Goal: Task Accomplishment & Management: Manage account settings

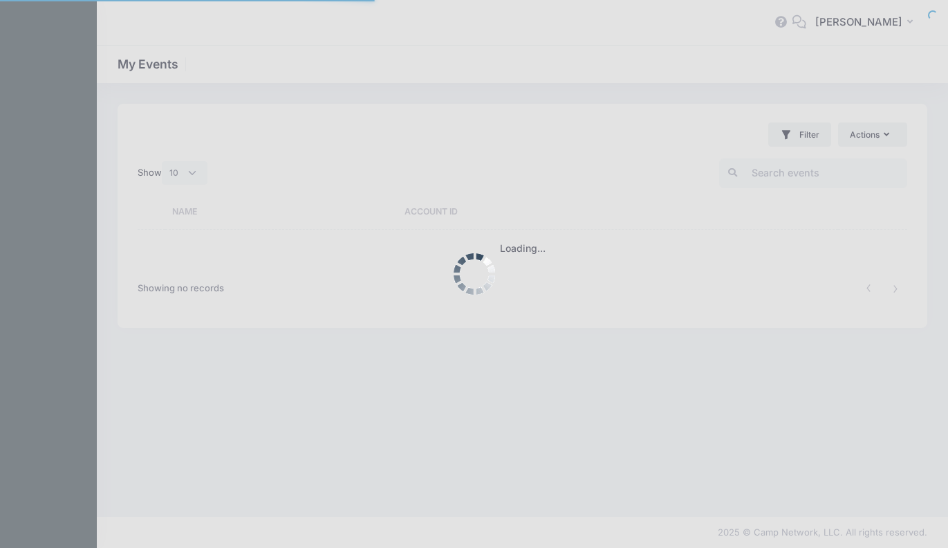
select select "10"
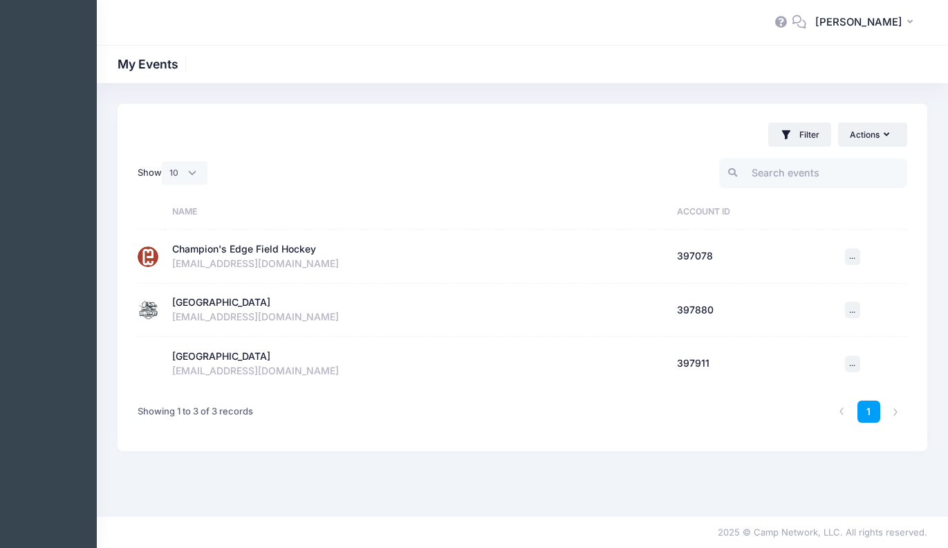
click at [288, 250] on div "Champion's Edge Field Hockey" at bounding box center [244, 249] width 144 height 15
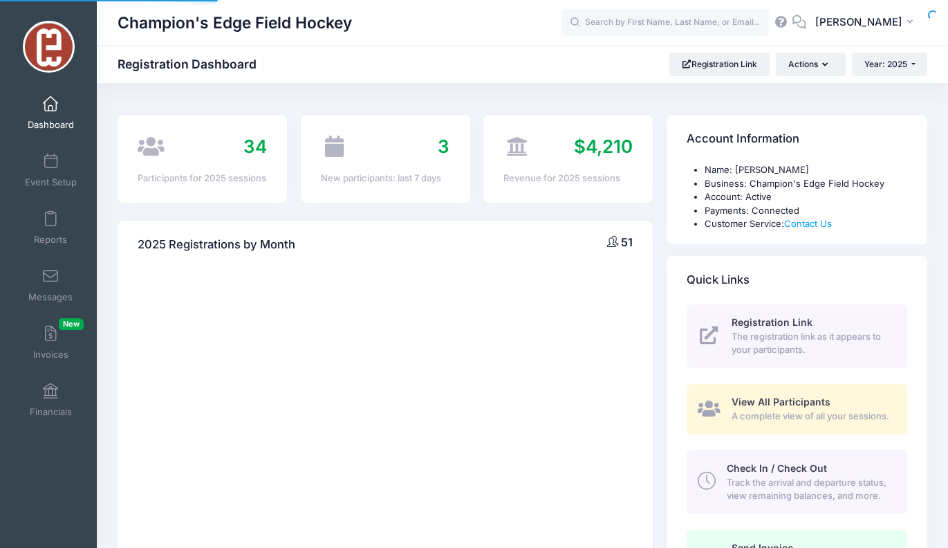
select select
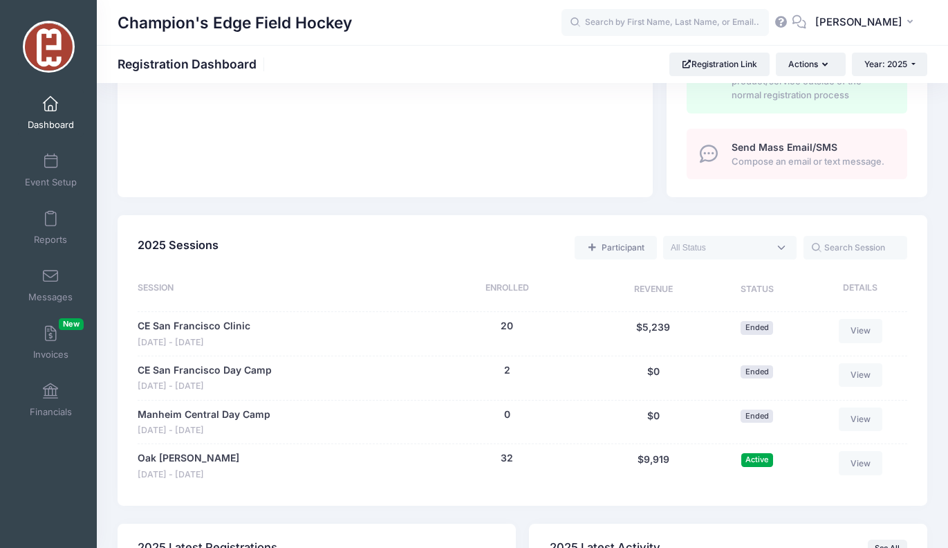
scroll to position [495, 0]
click at [156, 450] on link "Oak Knoll" at bounding box center [189, 457] width 102 height 15
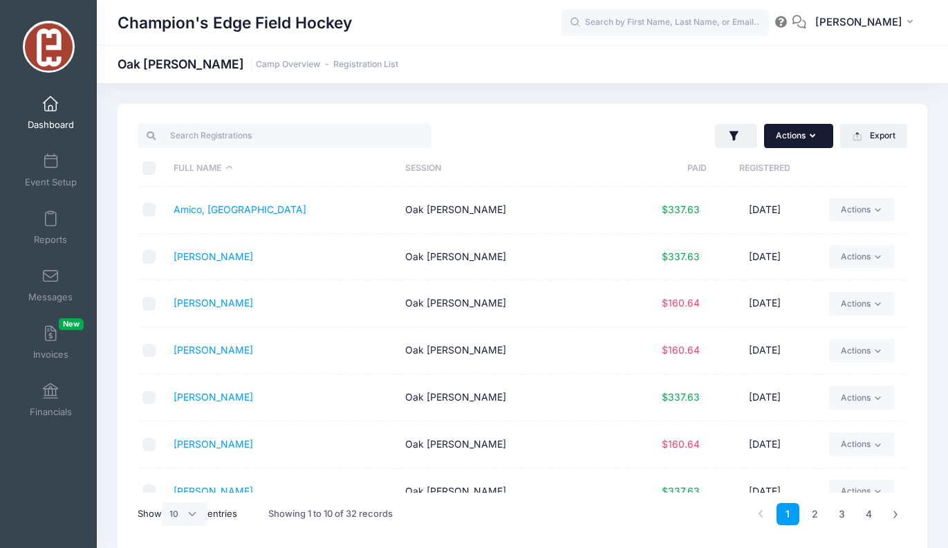
click at [809, 138] on button "Actions" at bounding box center [798, 136] width 69 height 24
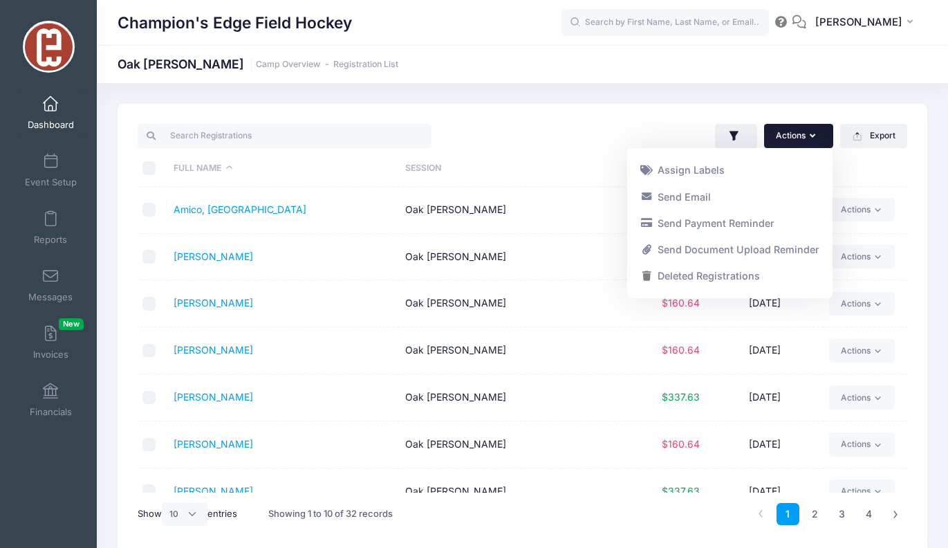
click at [582, 124] on div "Actions Assign Labels Send Email Send Payment Reminder Send Document Upload Rem…" at bounding box center [718, 136] width 391 height 28
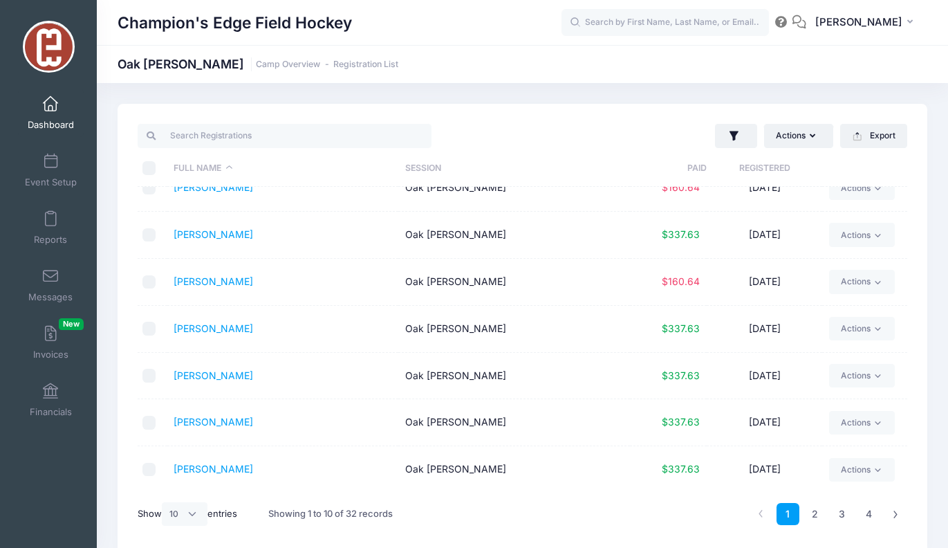
scroll to position [8, 0]
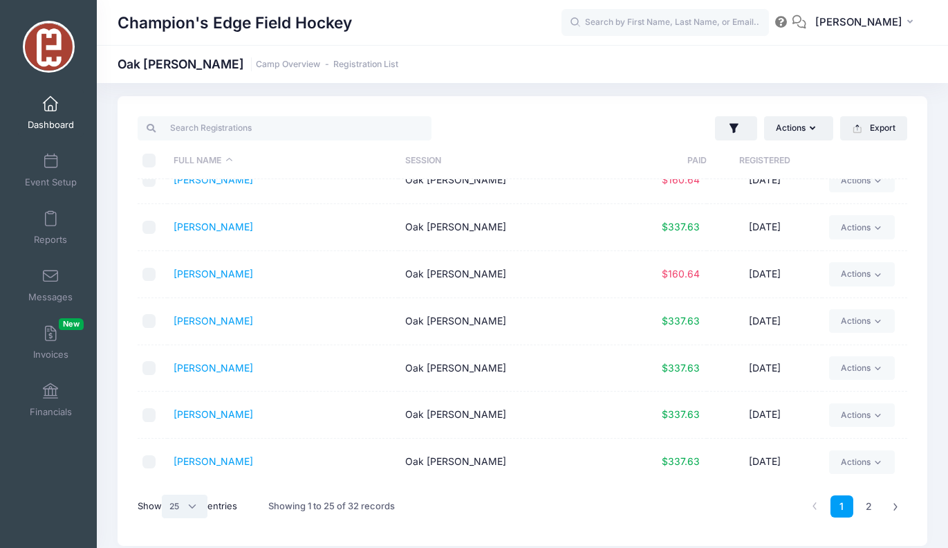
select select "50"
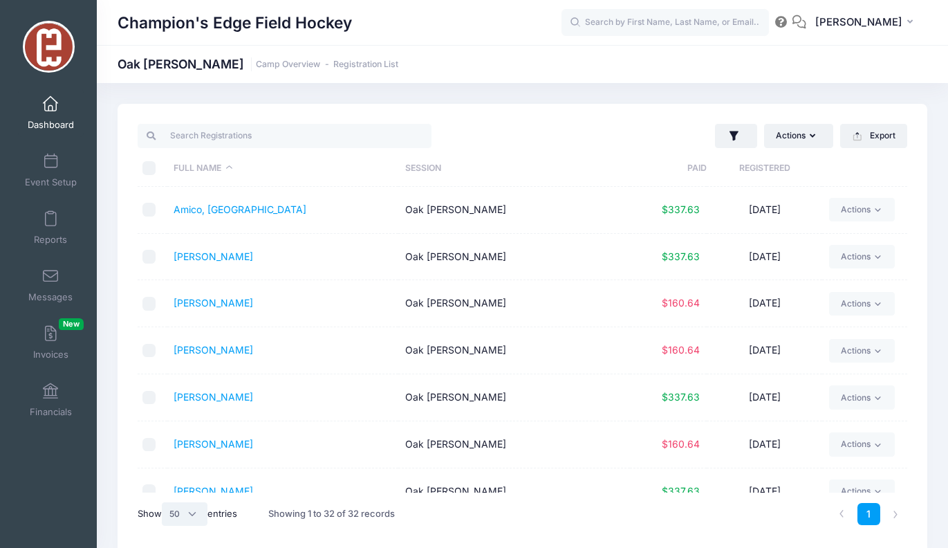
scroll to position [0, 0]
click at [811, 142] on button "Actions" at bounding box center [798, 136] width 69 height 24
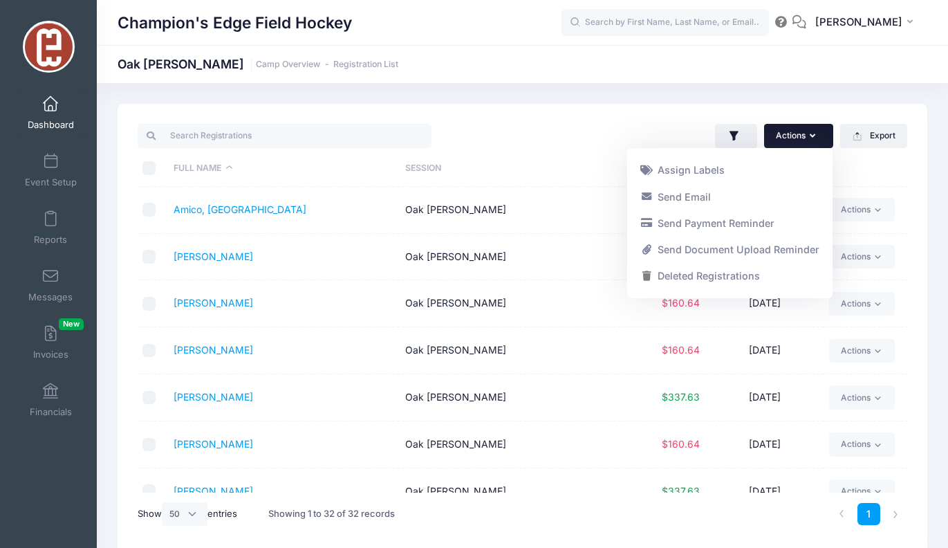
click at [522, 182] on th "Session" at bounding box center [513, 168] width 231 height 37
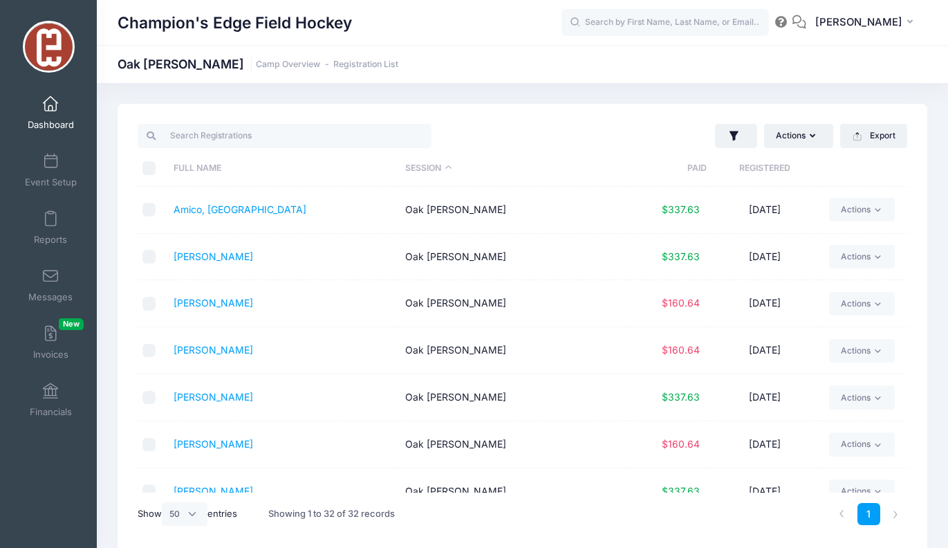
scroll to position [1, 0]
click at [742, 136] on button "button" at bounding box center [736, 134] width 42 height 25
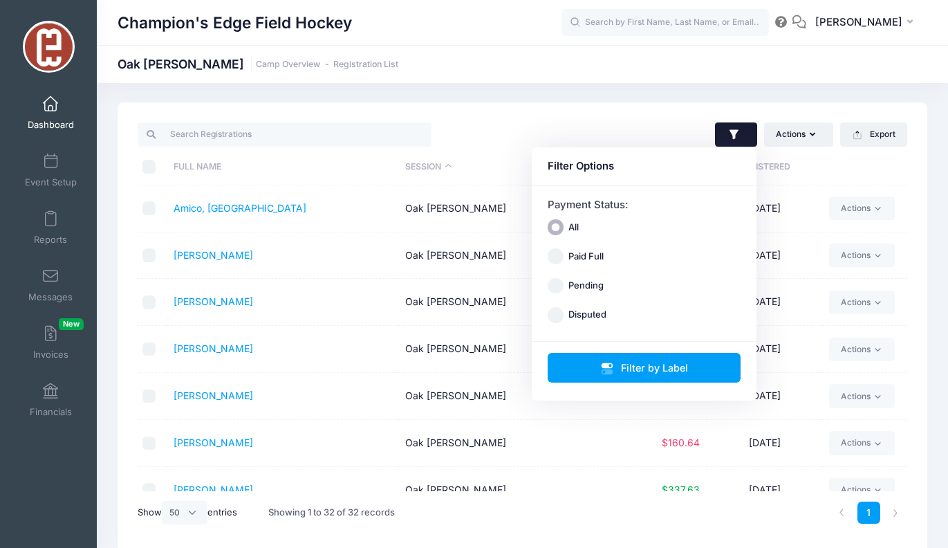
click at [558, 287] on input "Pending" at bounding box center [556, 286] width 16 height 16
radio input "true"
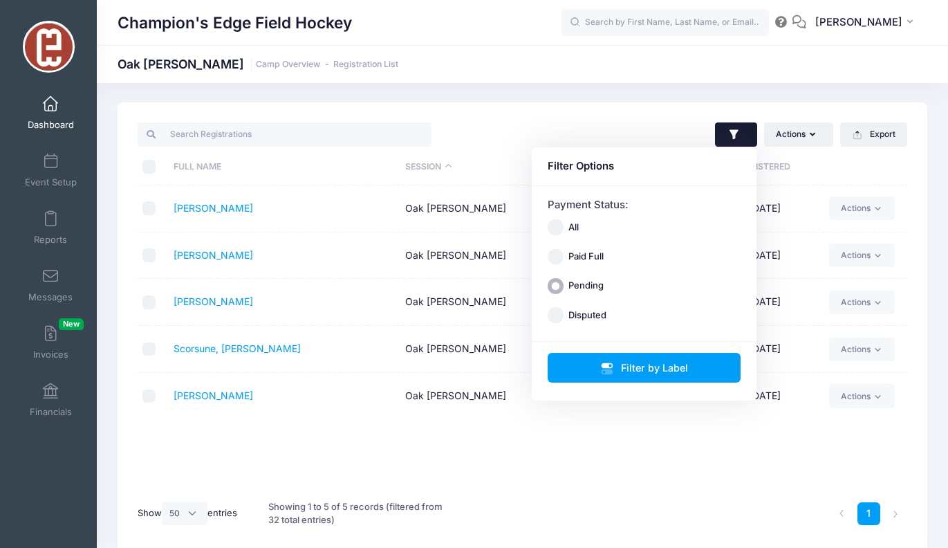
click at [578, 434] on div "Full Name Session Paid Registered Azzinaro, Ava Oak Knoll $160.64 08/03/2025 Ac…" at bounding box center [523, 338] width 770 height 306
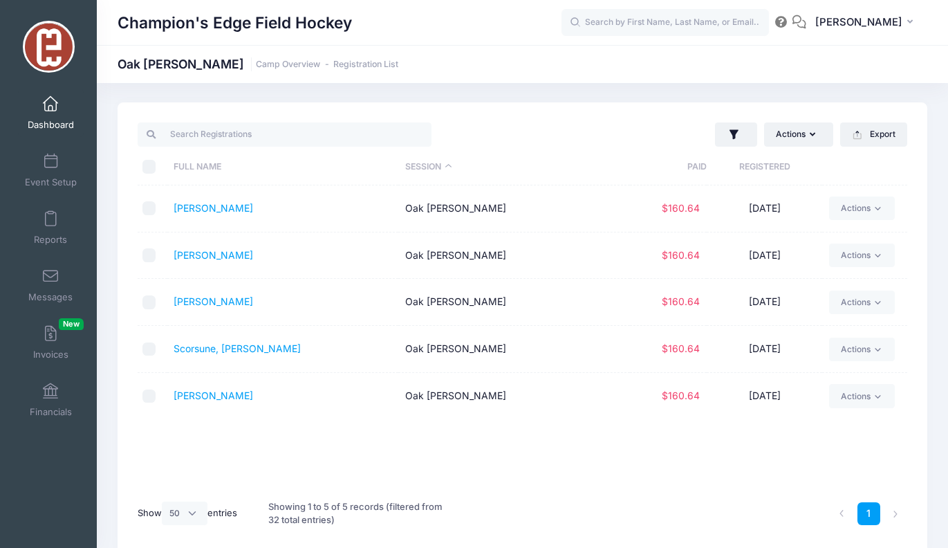
click at [149, 167] on input "\a \a \a \a" at bounding box center [149, 167] width 14 height 14
checkbox input "true"
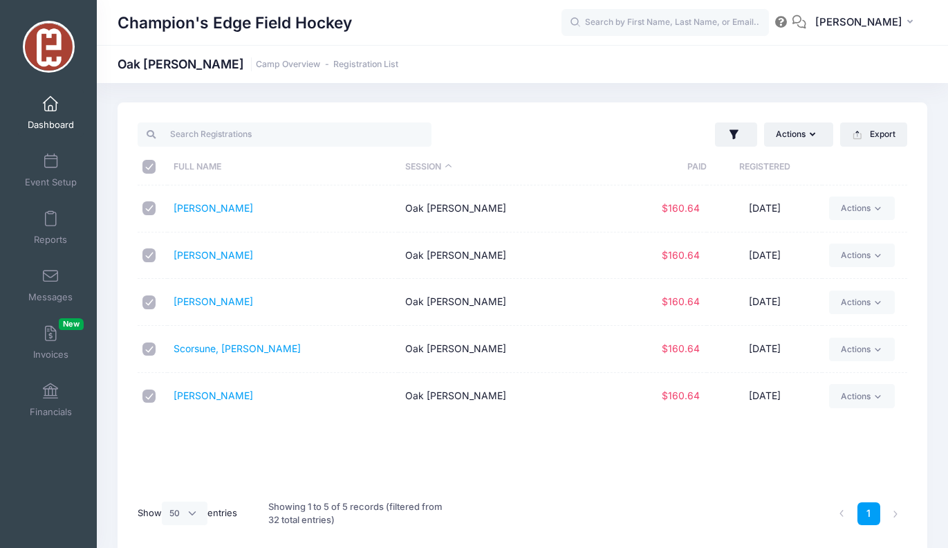
checkbox input "true"
click at [883, 205] on icon at bounding box center [878, 208] width 10 height 10
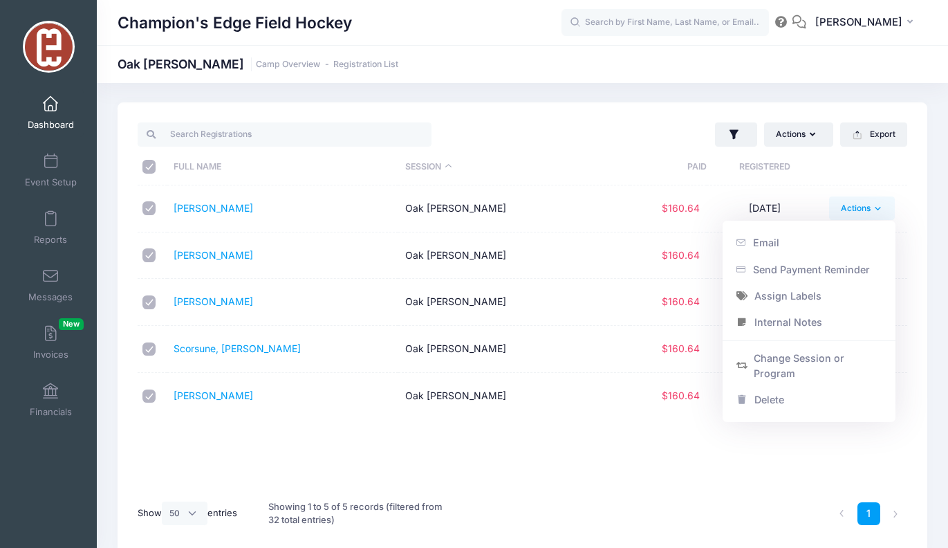
click at [883, 205] on icon at bounding box center [878, 208] width 10 height 10
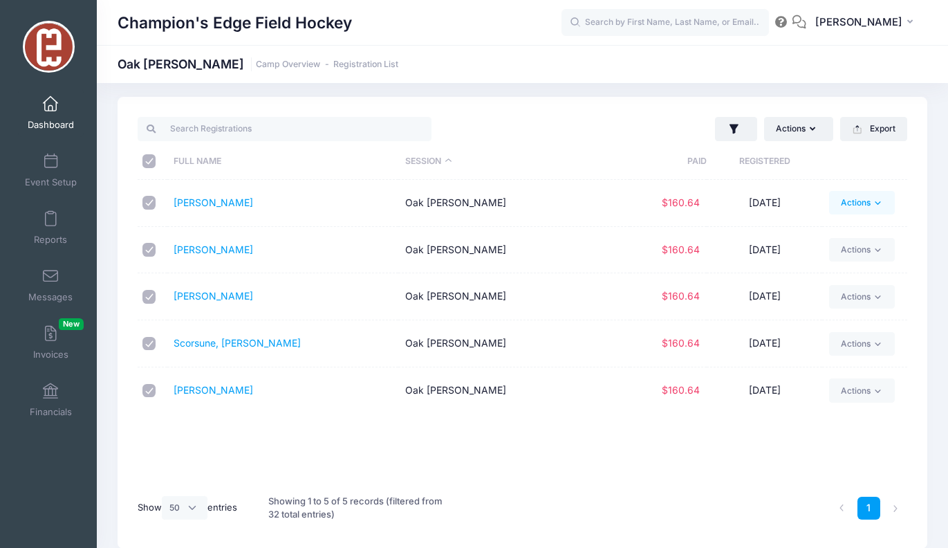
scroll to position [0, 0]
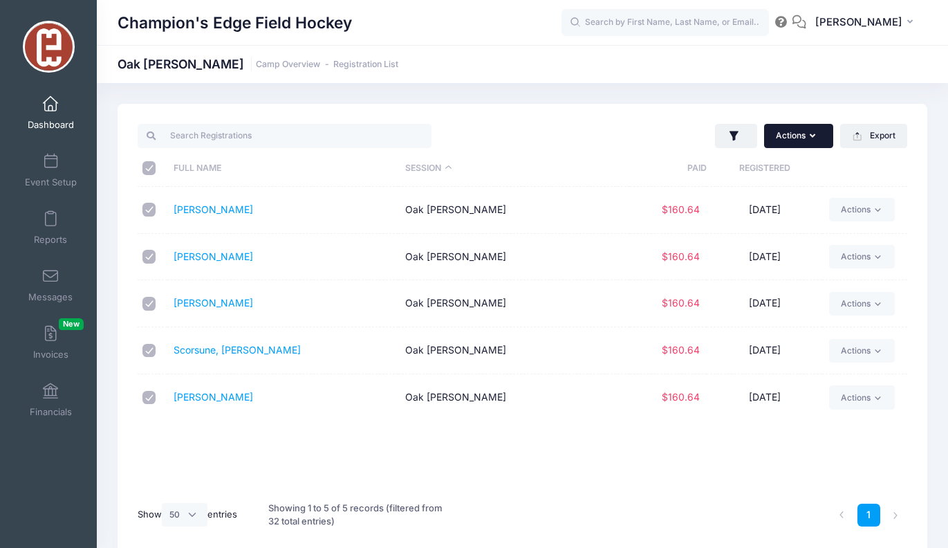
click at [811, 136] on icon "button" at bounding box center [815, 136] width 11 height 0
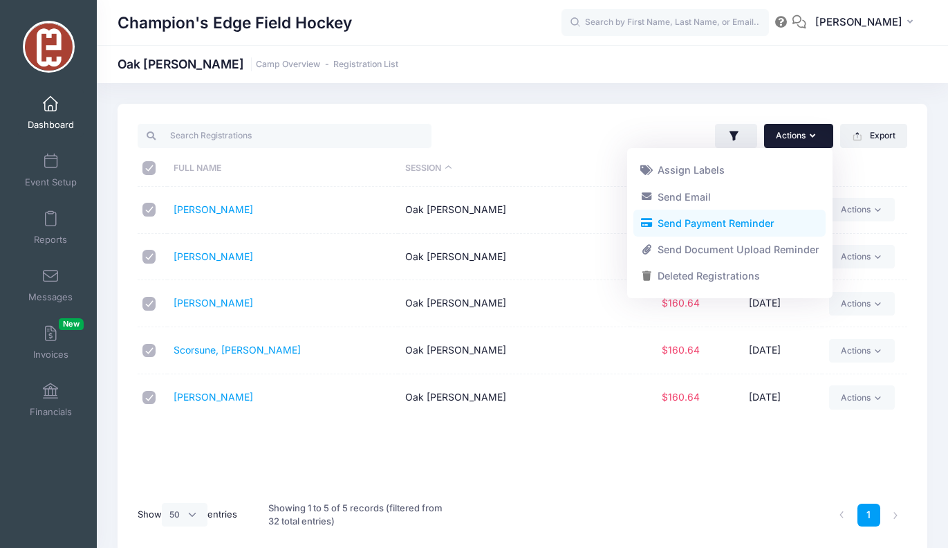
click at [784, 214] on link "Send Payment Reminder" at bounding box center [730, 223] width 192 height 26
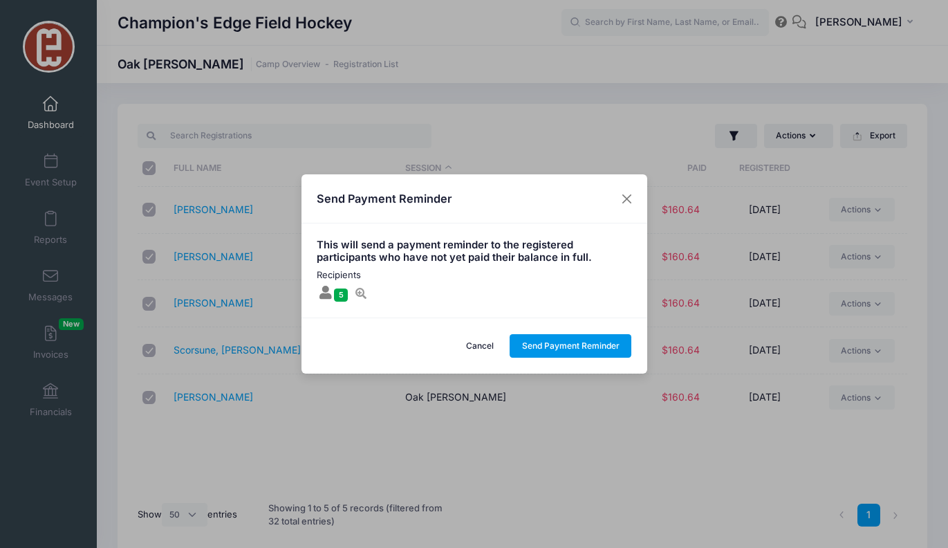
click at [532, 351] on button "Send Payment Reminder" at bounding box center [571, 346] width 122 height 24
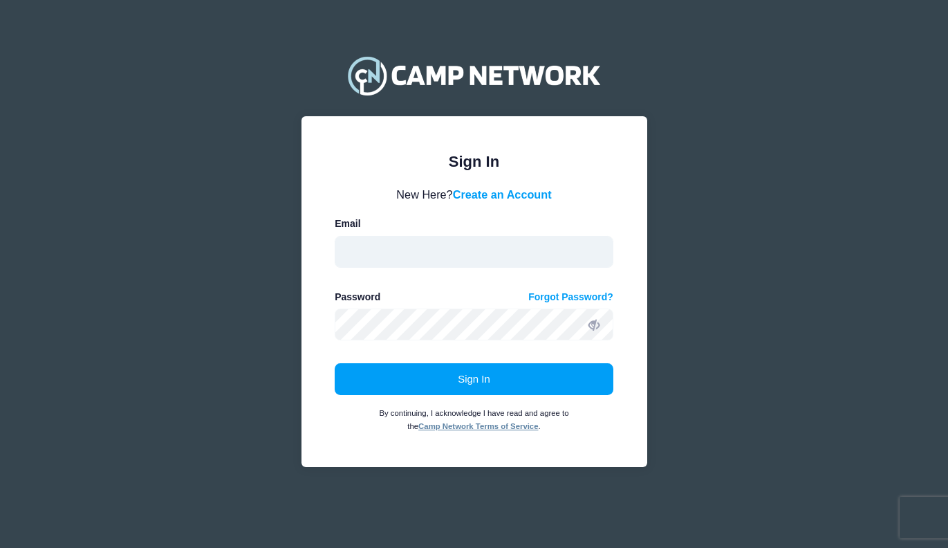
type input "info@cefieldhockey.com"
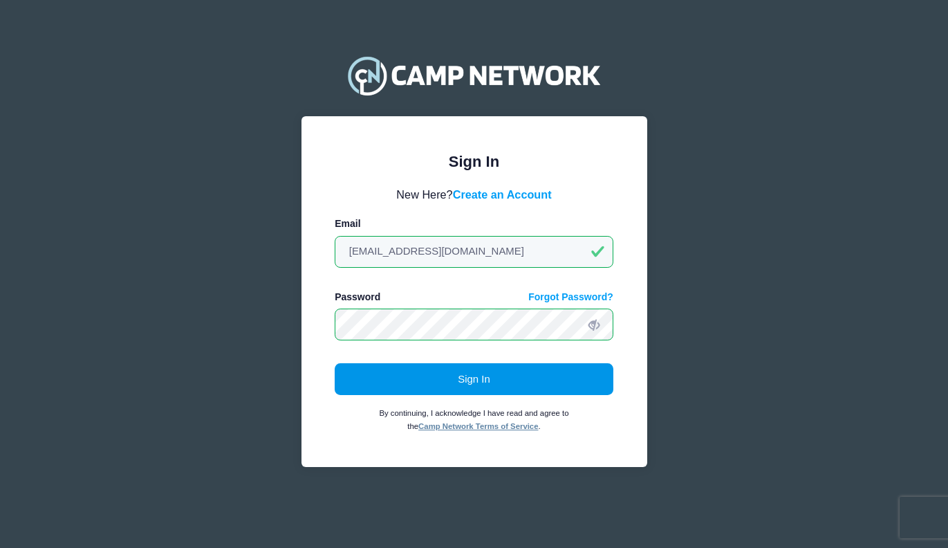
click at [468, 369] on button "Sign In" at bounding box center [474, 379] width 279 height 32
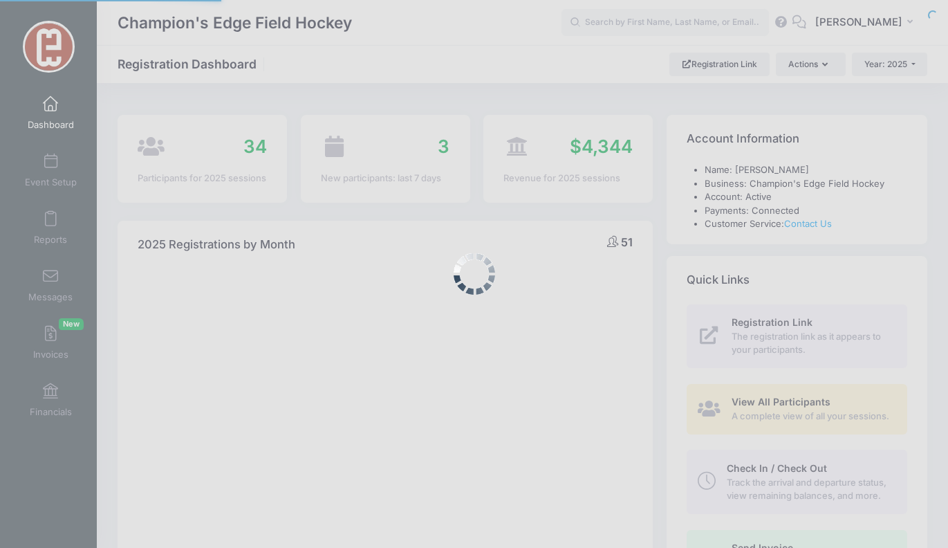
select select
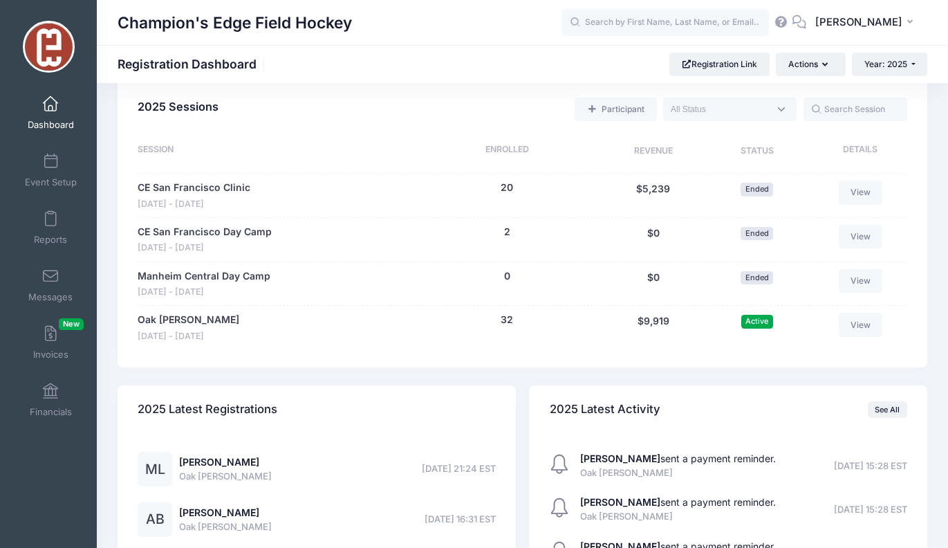
scroll to position [634, 0]
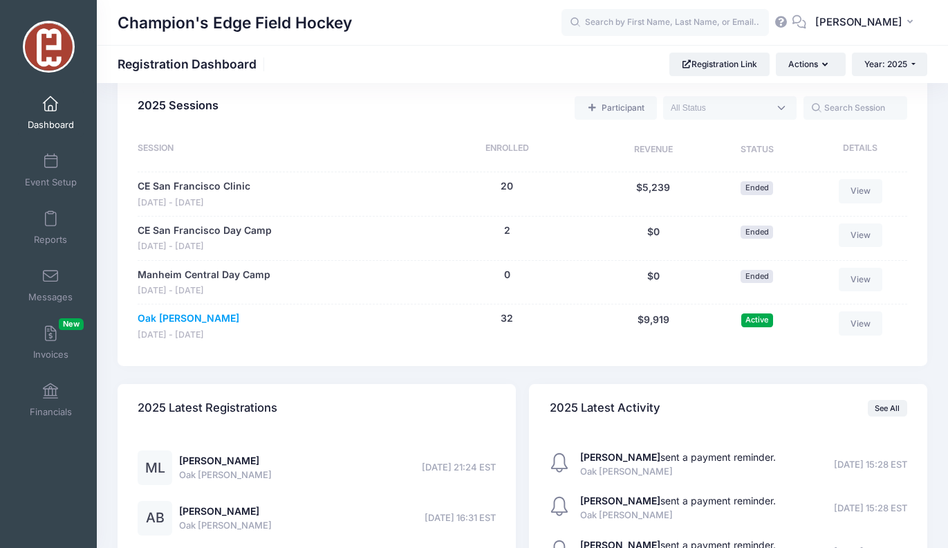
click at [160, 311] on link "Oak [PERSON_NAME]" at bounding box center [189, 318] width 102 height 15
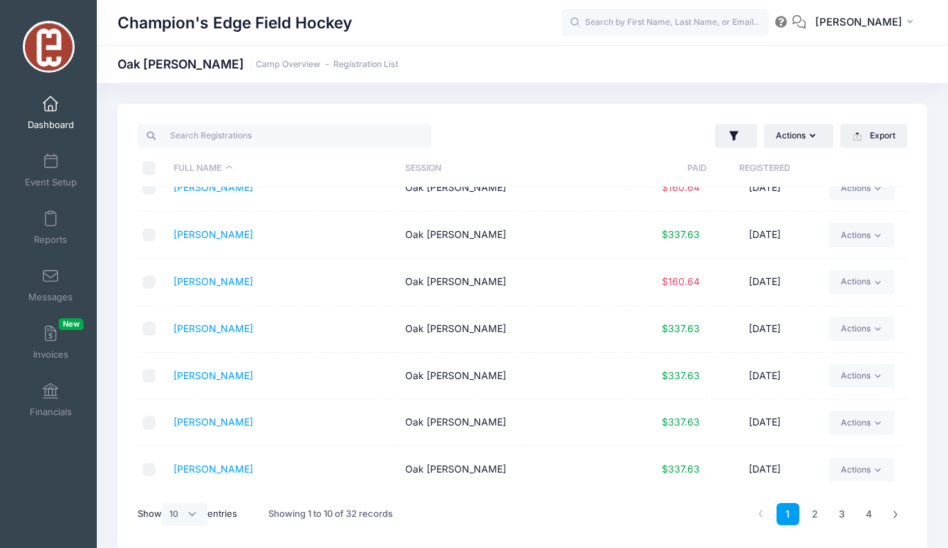
scroll to position [163, 0]
click at [194, 502] on div "Show All 10 25 50 entries" at bounding box center [188, 513] width 100 height 41
select select "50"
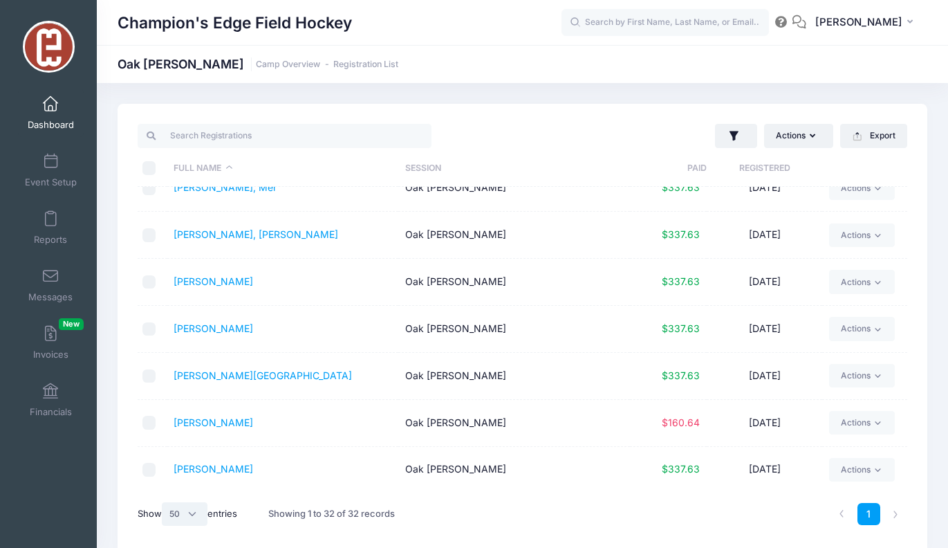
scroll to position [1194, 0]
click at [899, 138] on button "Export" at bounding box center [873, 136] width 67 height 24
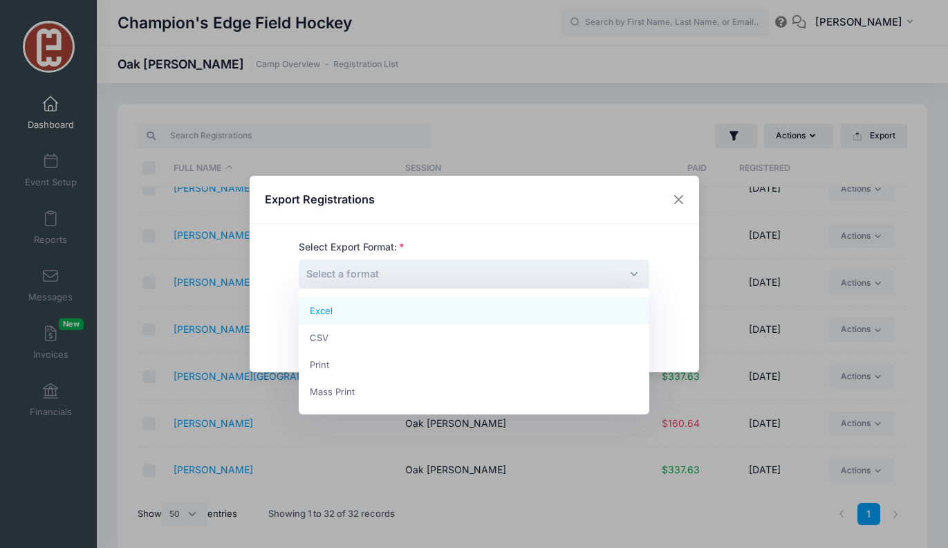
click at [541, 266] on span "Select a format" at bounding box center [474, 274] width 351 height 30
select select "excel"
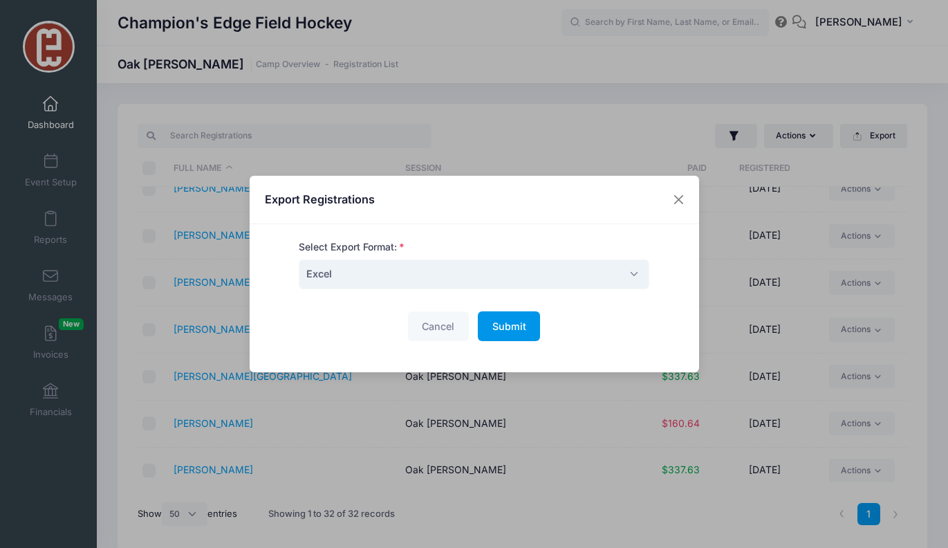
click at [515, 331] on span "Submit" at bounding box center [509, 326] width 34 height 12
